Goal: Navigation & Orientation: Go to known website

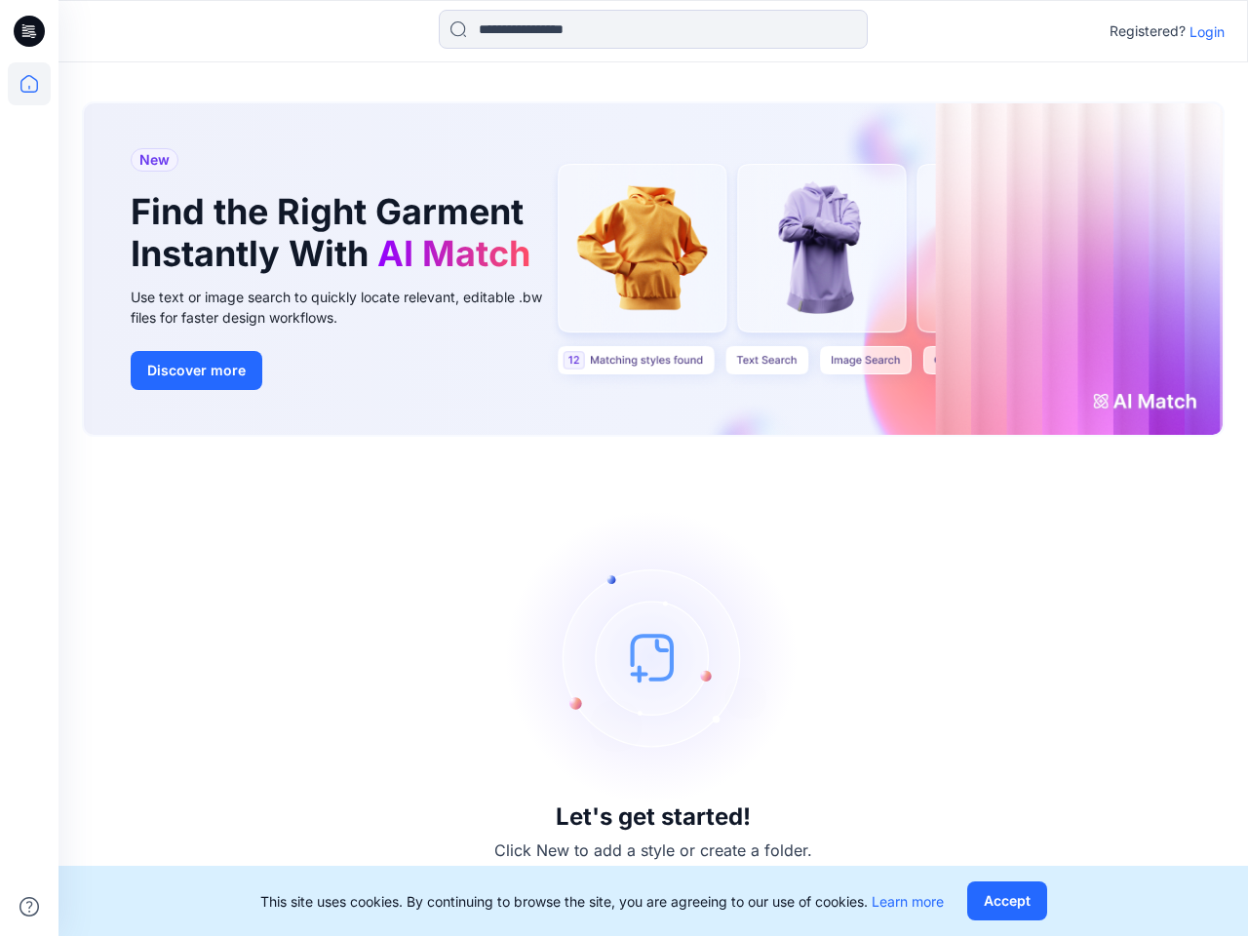
click at [624, 468] on div "Let's get started! Click New to add a style or create a folder." at bounding box center [653, 686] width 1142 height 452
click at [30, 31] on icon at bounding box center [32, 31] width 8 height 1
click at [29, 84] on icon at bounding box center [29, 83] width 43 height 43
click at [29, 907] on icon at bounding box center [28, 906] width 19 height 19
click at [653, 29] on input at bounding box center [653, 29] width 429 height 39
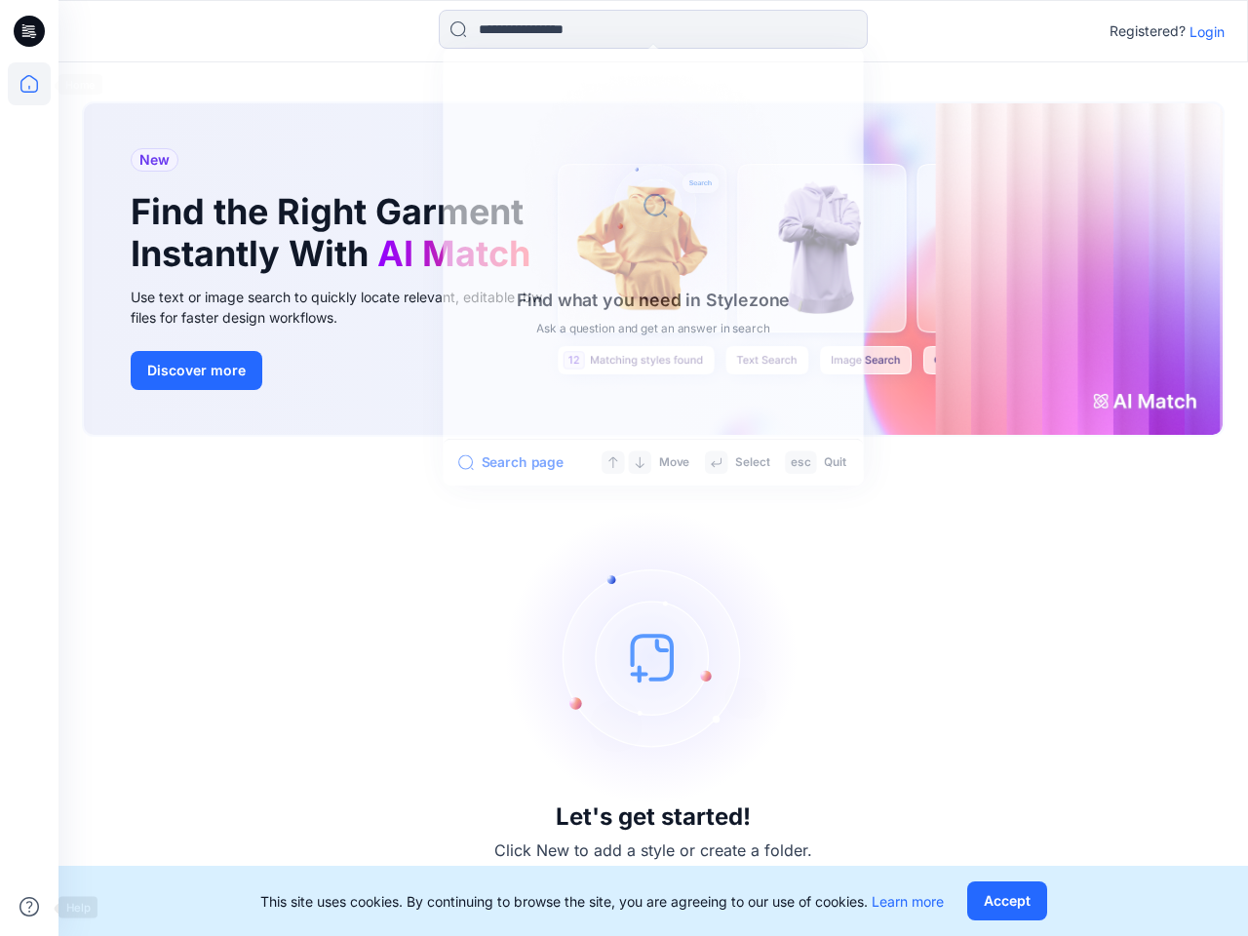
click at [1207, 31] on p "Login" at bounding box center [1206, 31] width 35 height 20
click at [1006, 901] on button "Accept" at bounding box center [1007, 900] width 80 height 39
